Goal: Complete application form

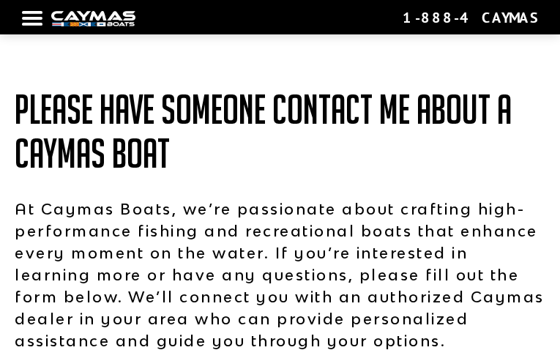
type input "**********"
select select "**********"
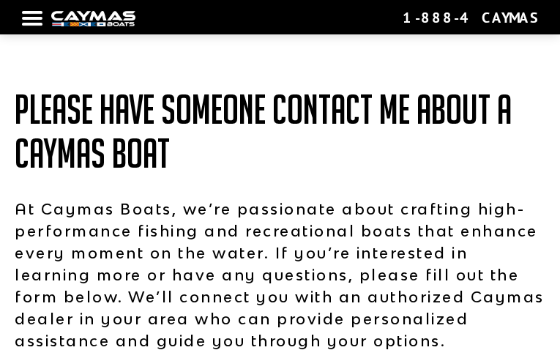
type input "**********"
select select "****"
